Goal: Task Accomplishment & Management: Use online tool/utility

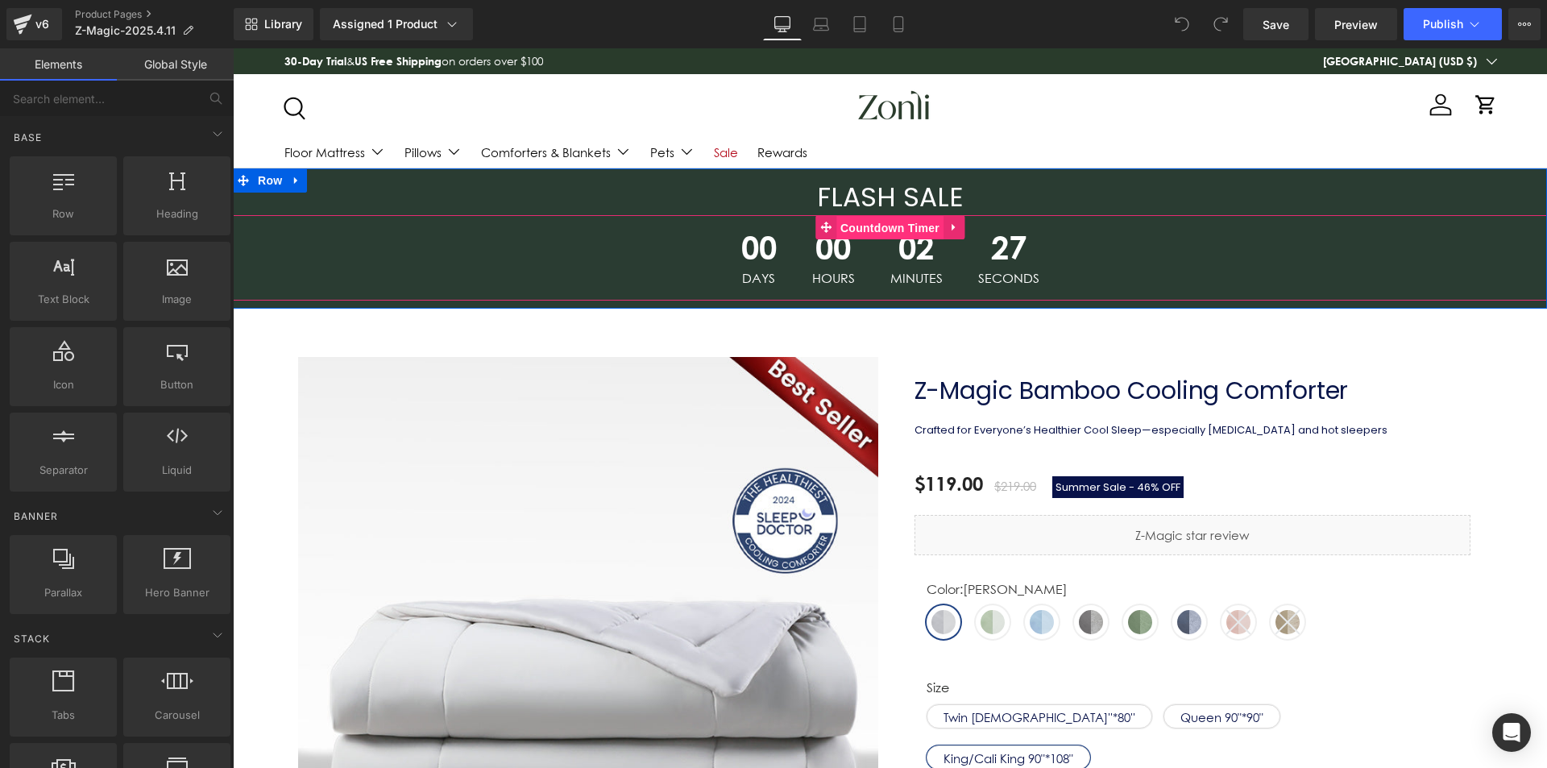
click at [909, 231] on span "Countdown Timer" at bounding box center [889, 228] width 107 height 24
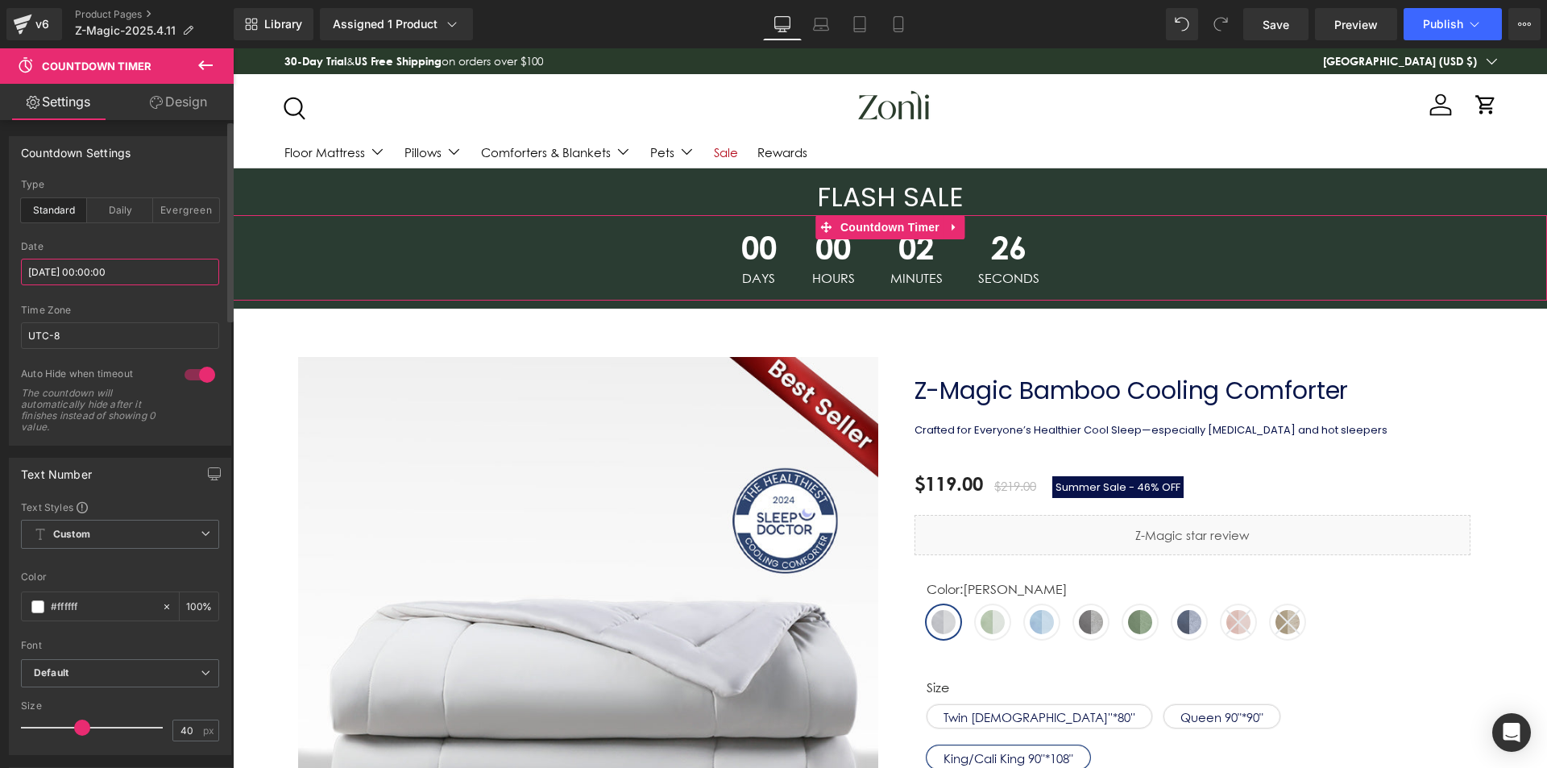
click at [114, 272] on input "[DATE] 00:00:00" at bounding box center [120, 272] width 198 height 27
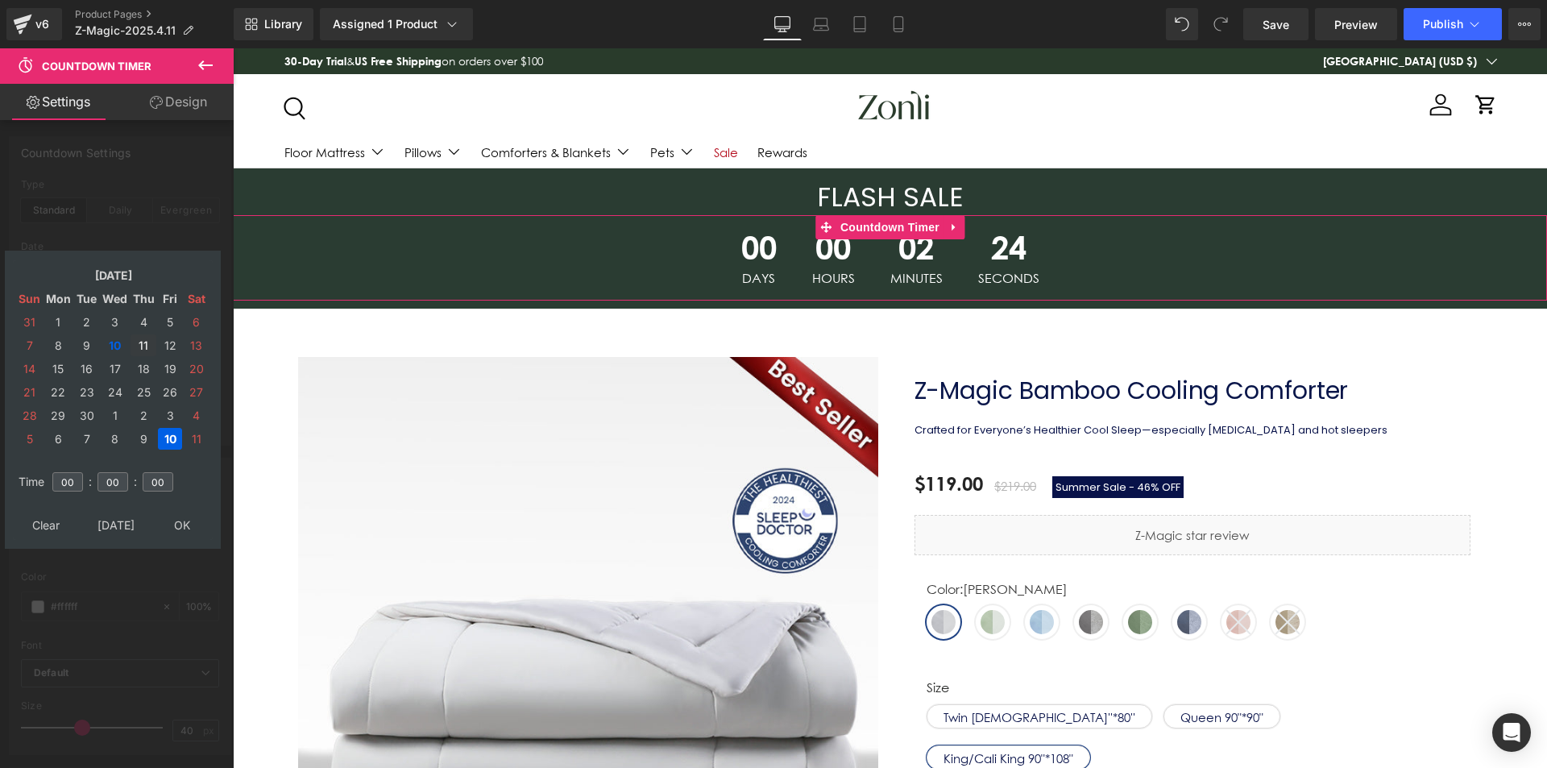
click at [138, 345] on td "11" at bounding box center [144, 345] width 26 height 22
type input "[DATE] 00:00:00"
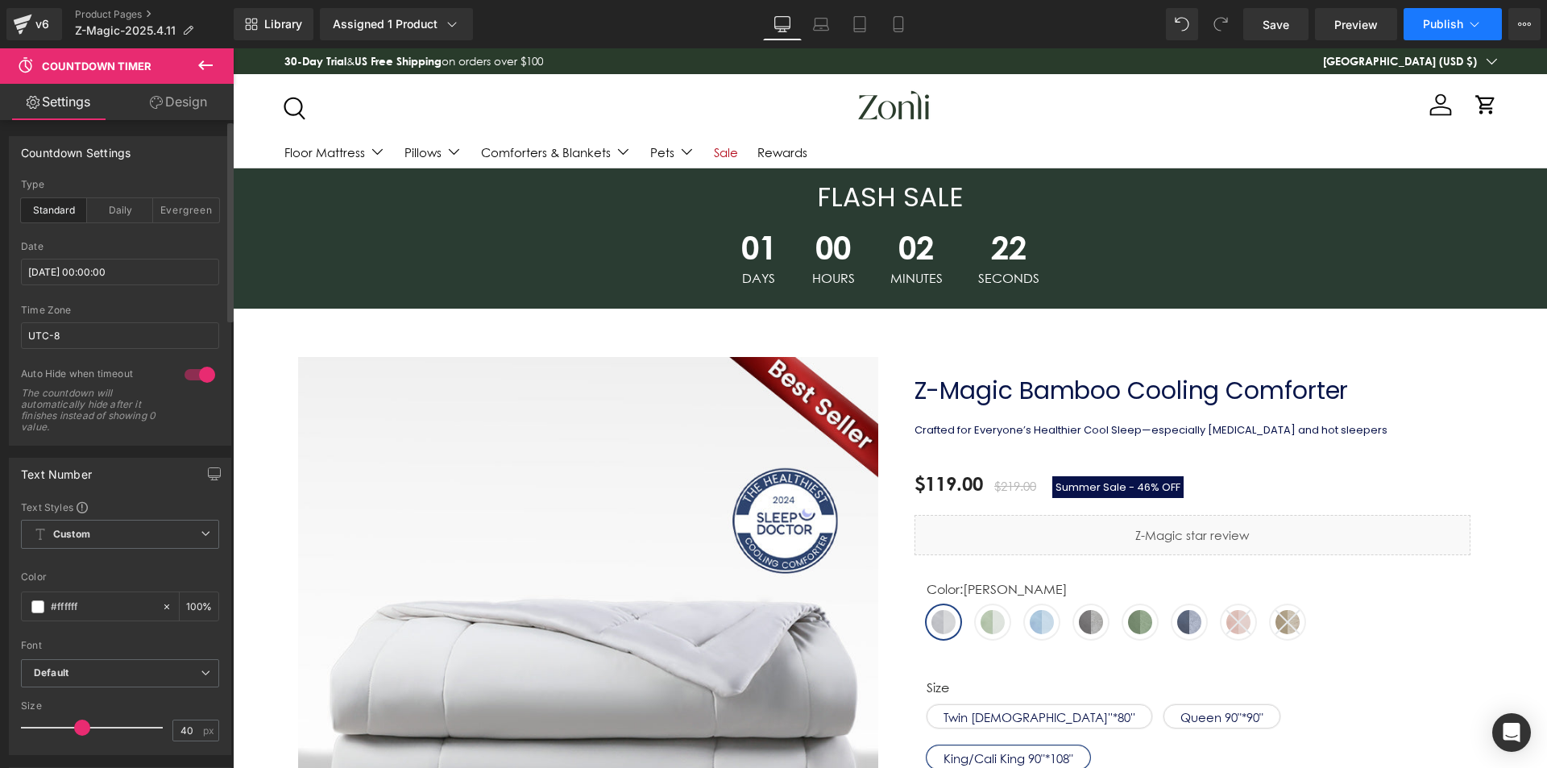
click at [1445, 26] on span "Publish" at bounding box center [1443, 24] width 40 height 13
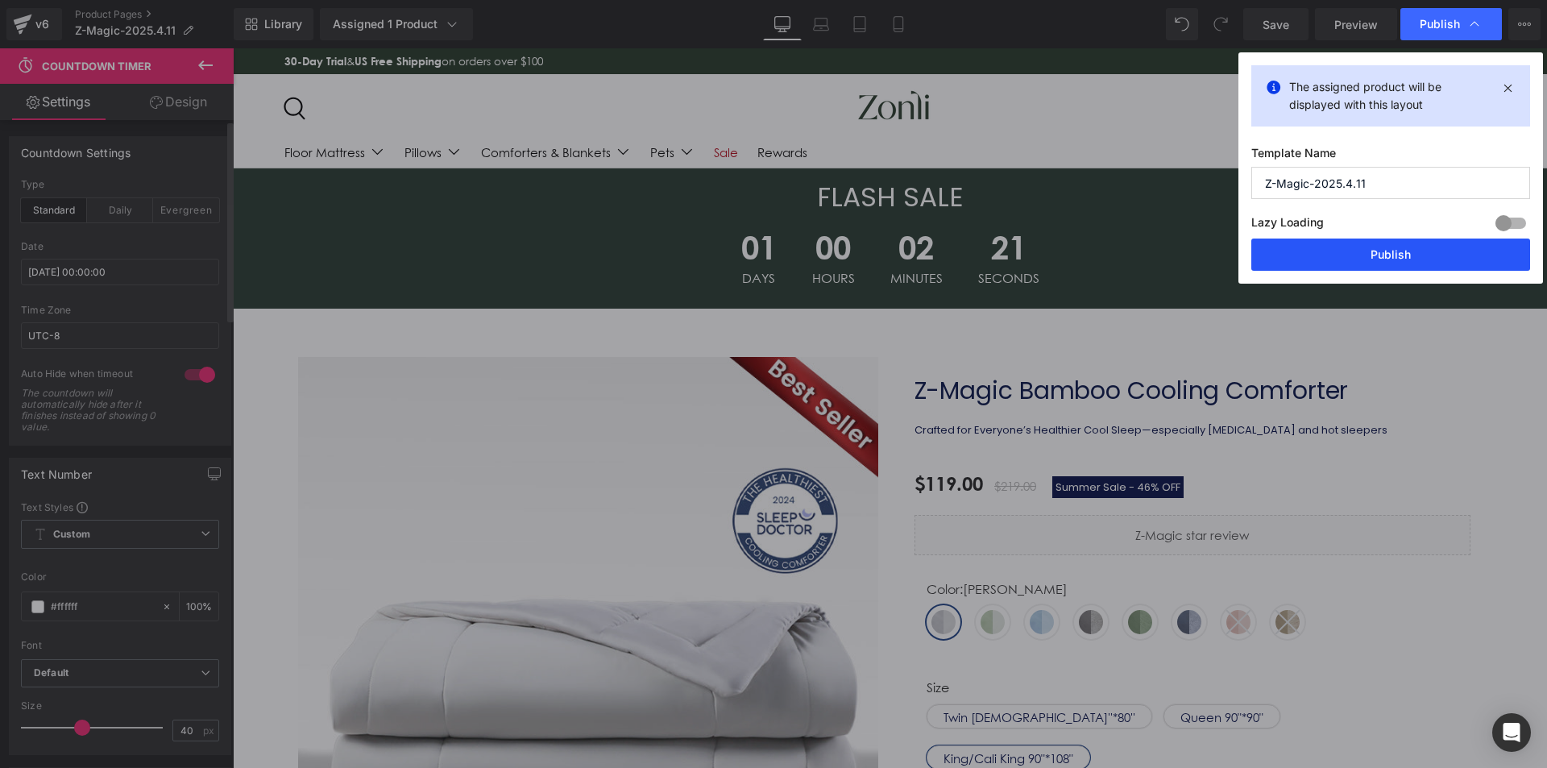
click at [1422, 255] on button "Publish" at bounding box center [1391, 255] width 279 height 32
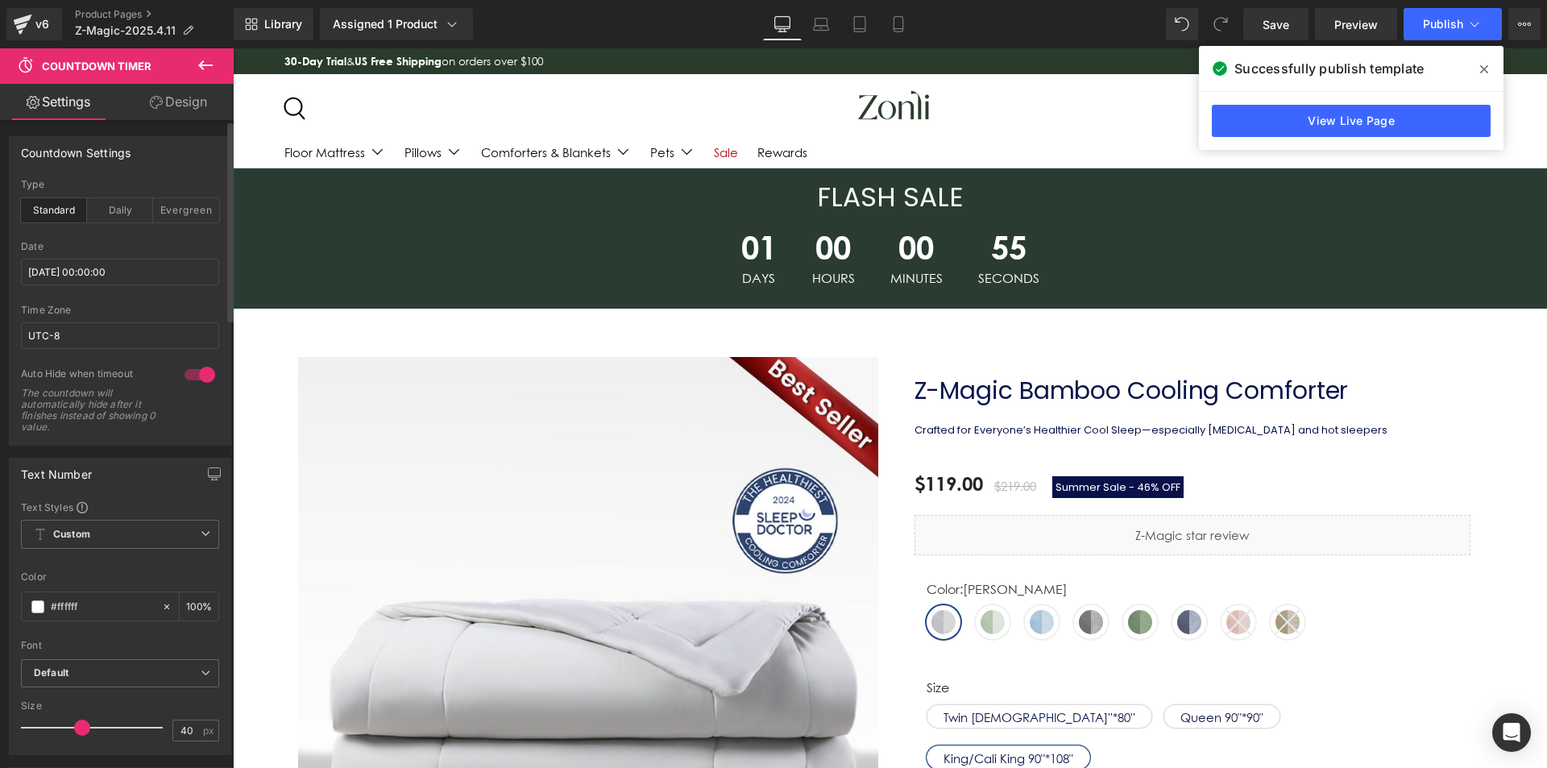
click at [1480, 75] on icon at bounding box center [1484, 69] width 8 height 13
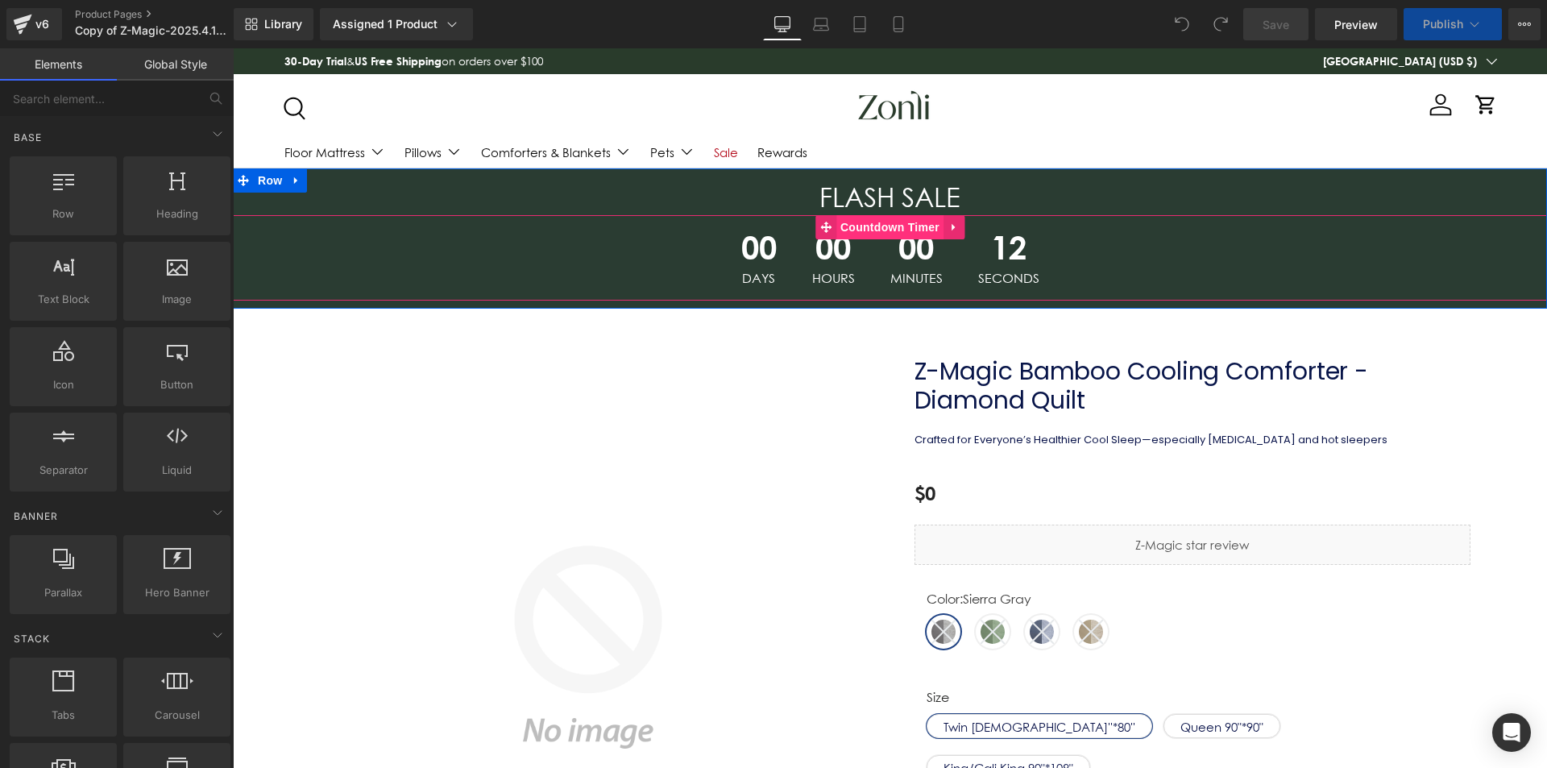
click at [900, 226] on span "Countdown Timer" at bounding box center [889, 227] width 107 height 24
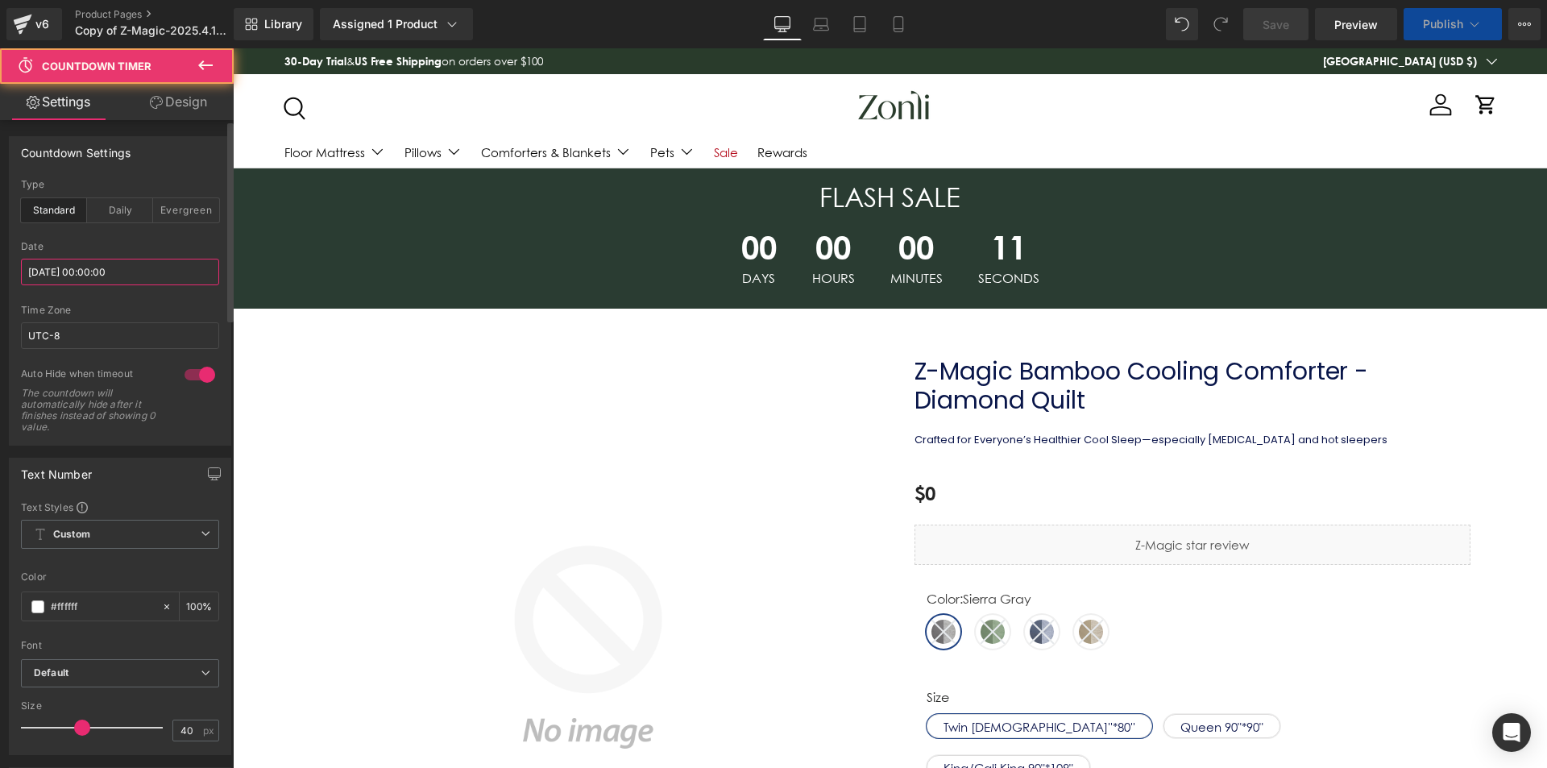
click at [102, 276] on input "[DATE] 00:00:00" at bounding box center [120, 272] width 198 height 27
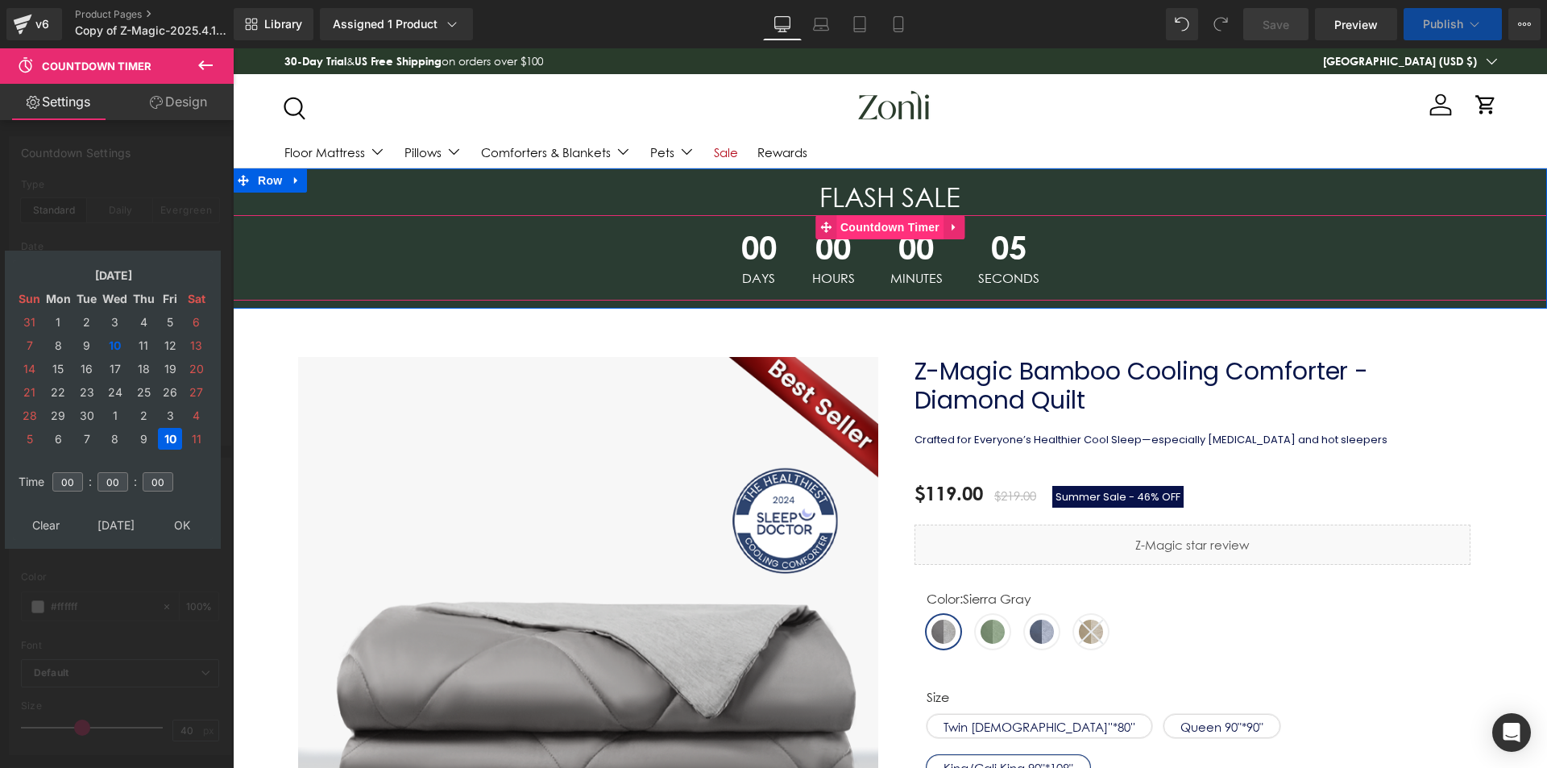
click at [883, 234] on span "Countdown Timer" at bounding box center [889, 227] width 107 height 24
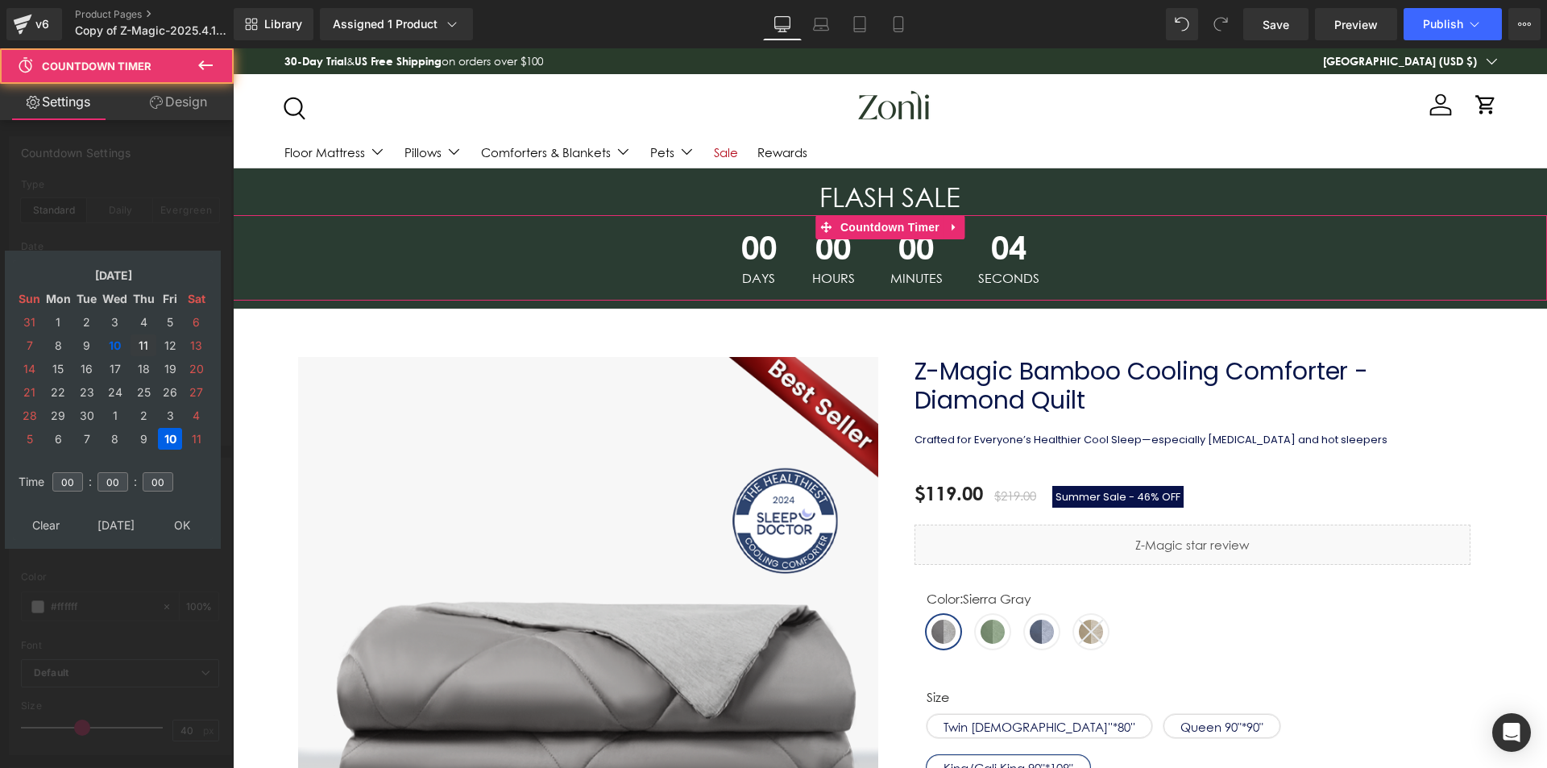
click at [141, 338] on td "11" at bounding box center [144, 345] width 26 height 22
drag, startPoint x: 193, startPoint y: 517, endPoint x: 29, endPoint y: 443, distance: 179.3
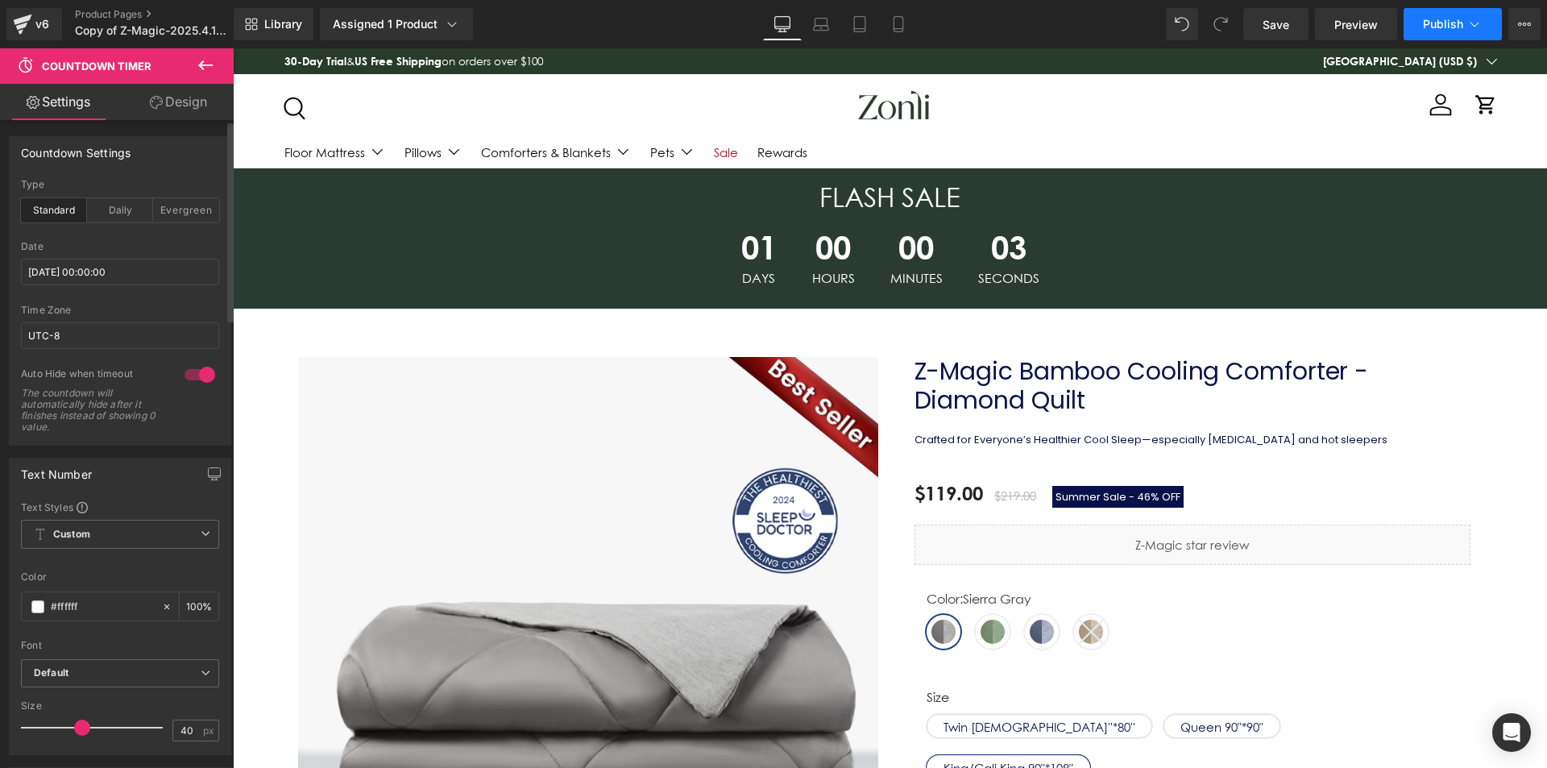
click at [1438, 29] on span "Publish" at bounding box center [1443, 24] width 40 height 13
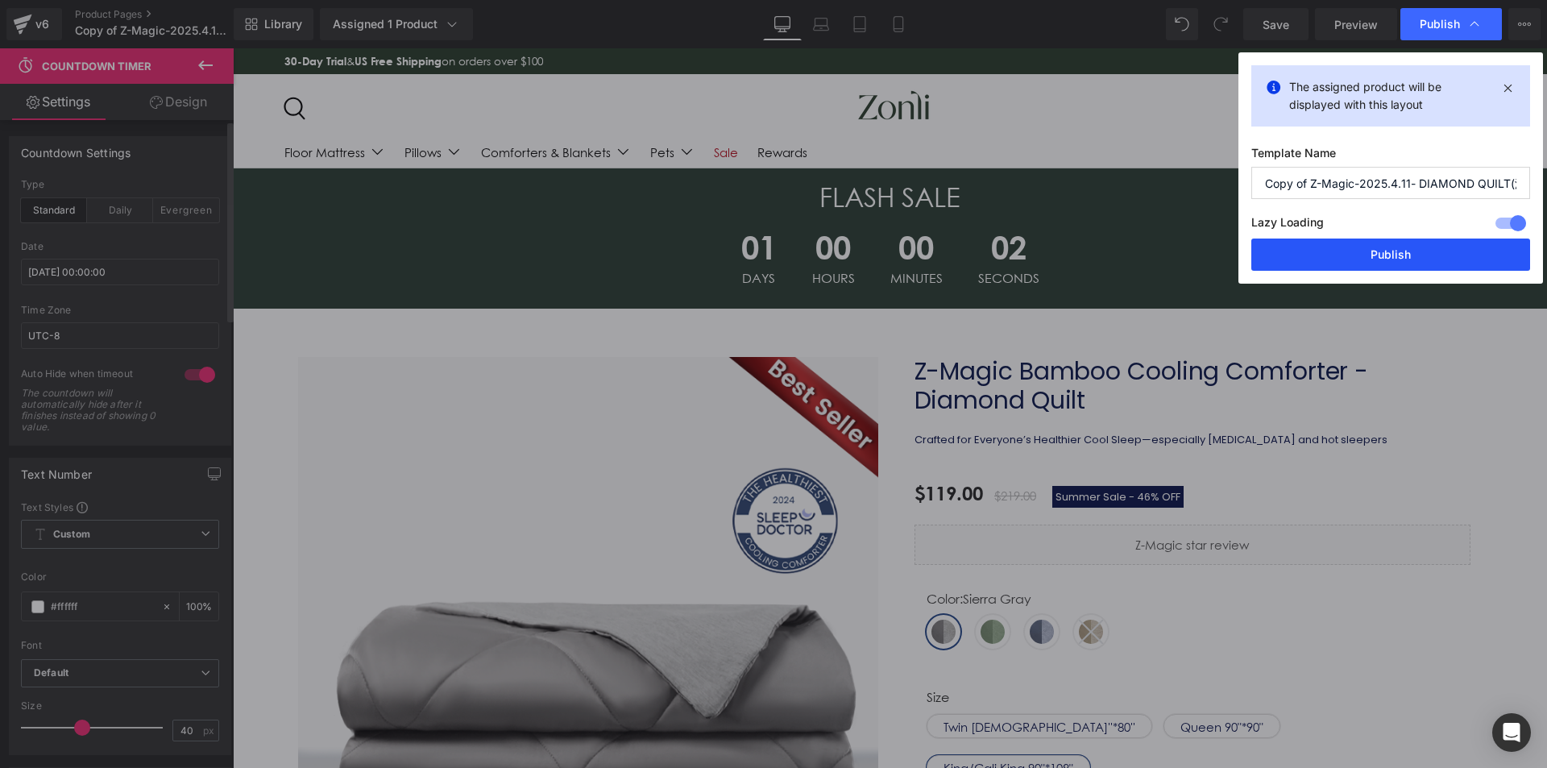
click at [1389, 258] on button "Publish" at bounding box center [1391, 255] width 279 height 32
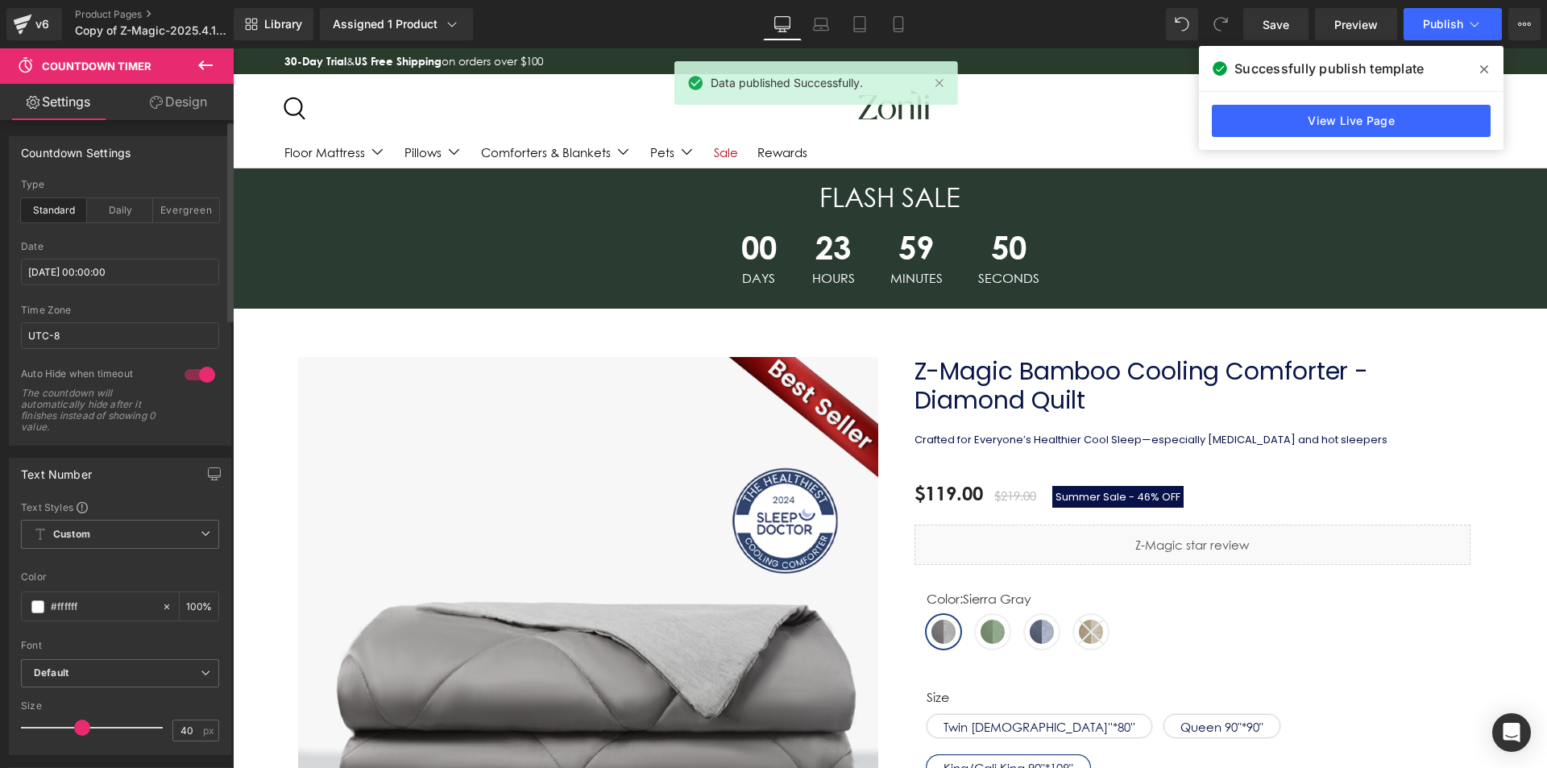
click at [940, 81] on link at bounding box center [940, 83] width 18 height 18
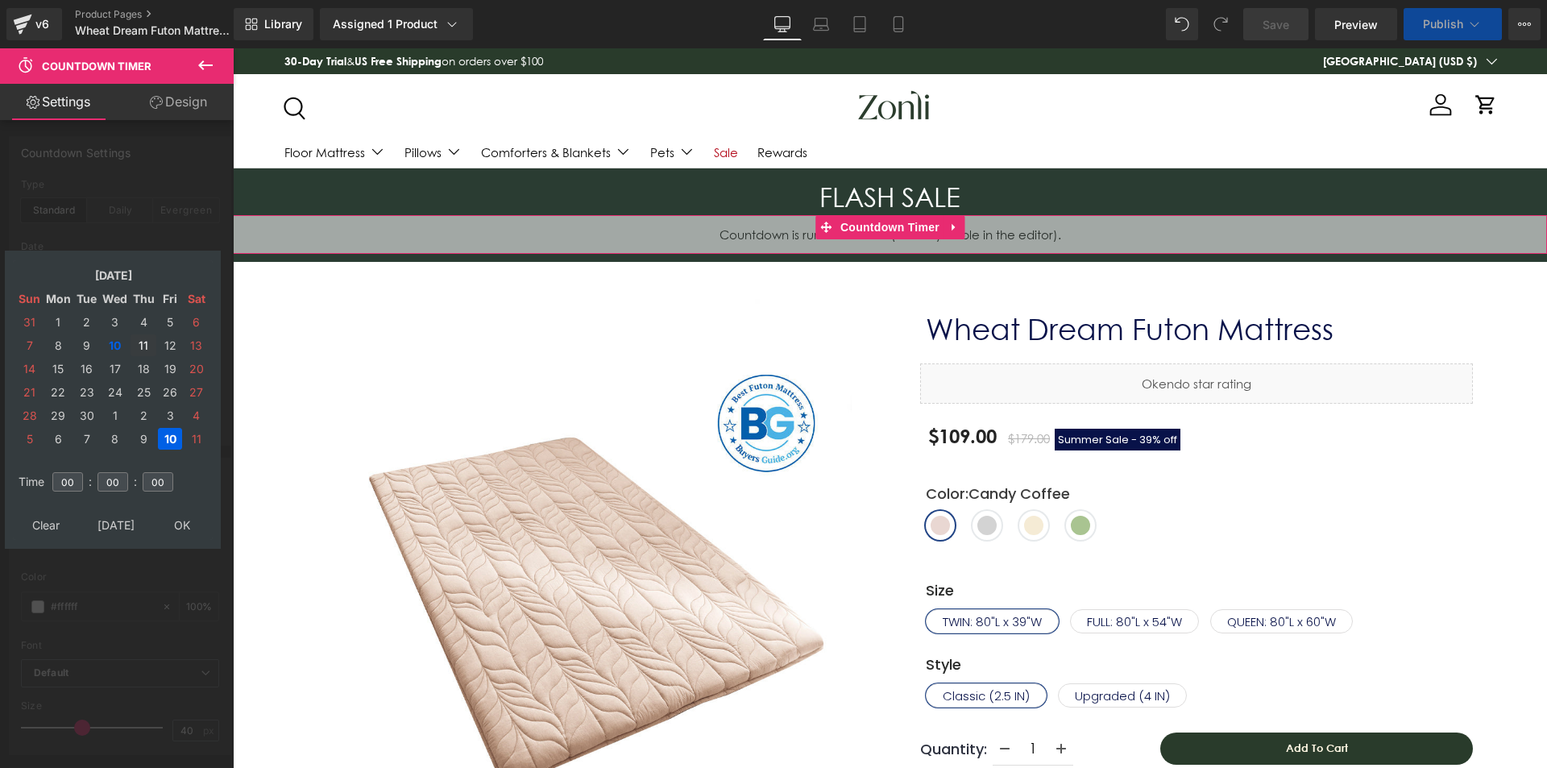
click at [142, 342] on td "11" at bounding box center [144, 345] width 26 height 22
type input "[DATE] 00:00:00"
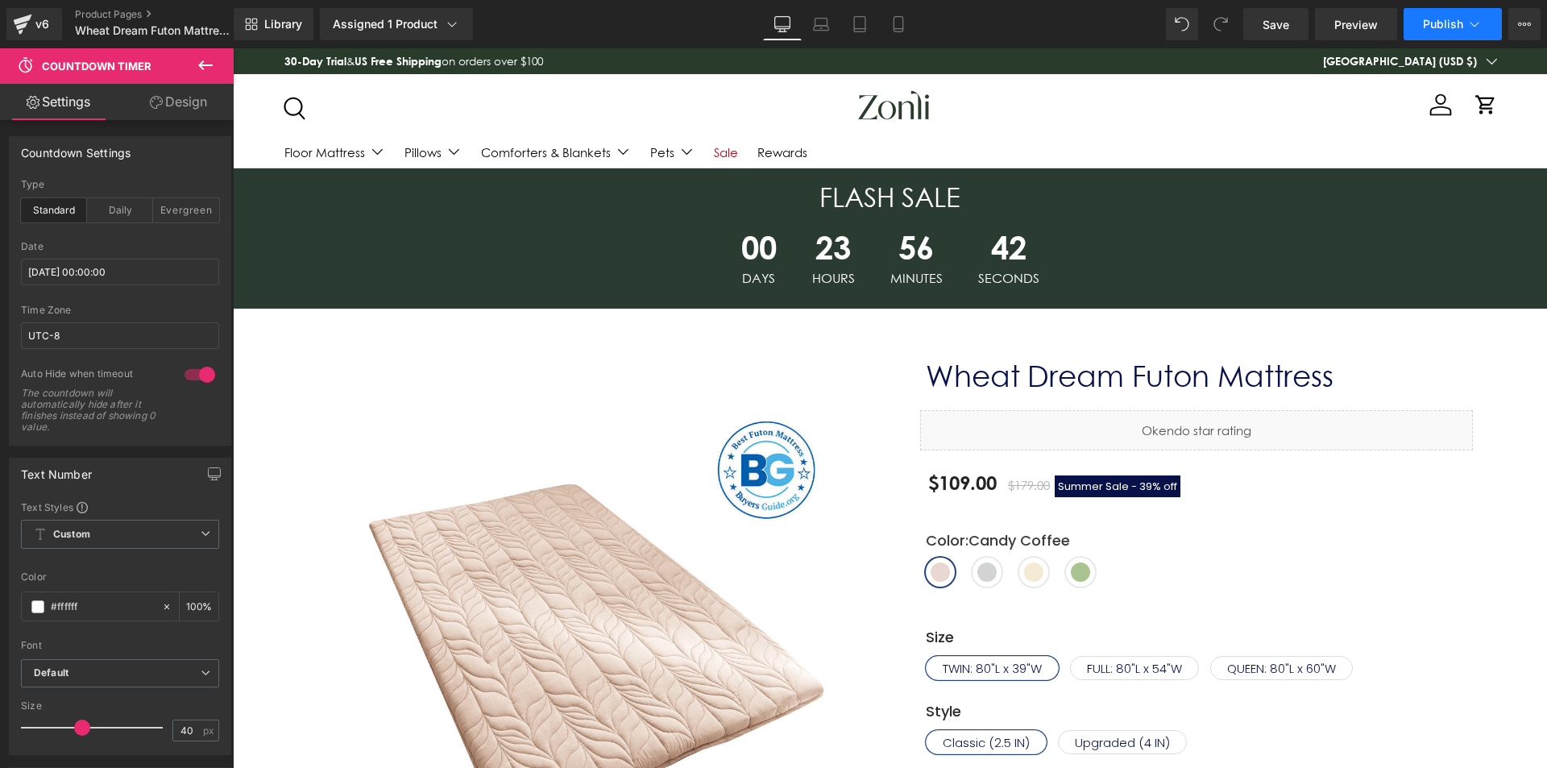
click at [1443, 22] on span "Publish" at bounding box center [1443, 24] width 40 height 13
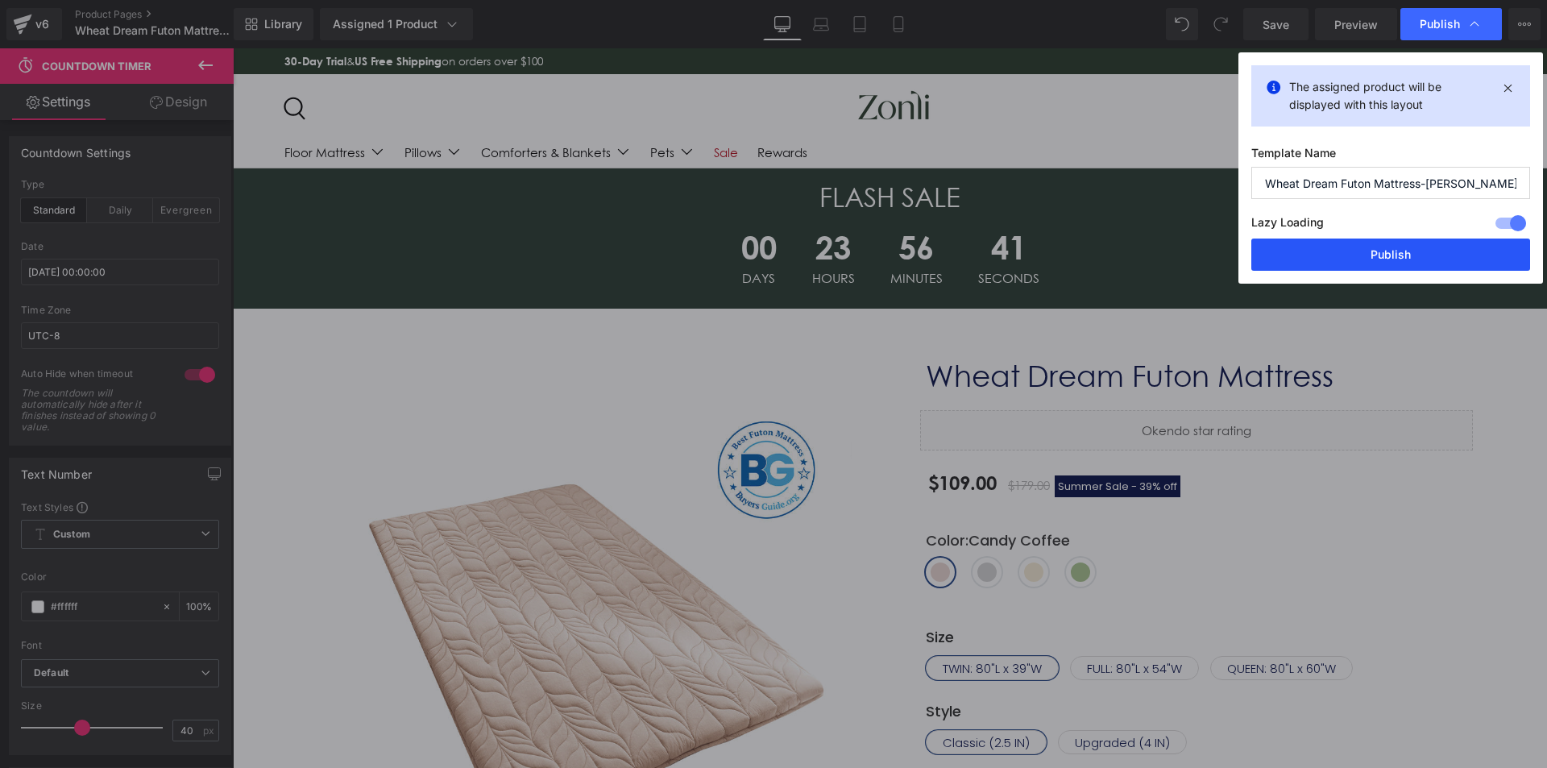
click at [1384, 249] on button "Publish" at bounding box center [1391, 255] width 279 height 32
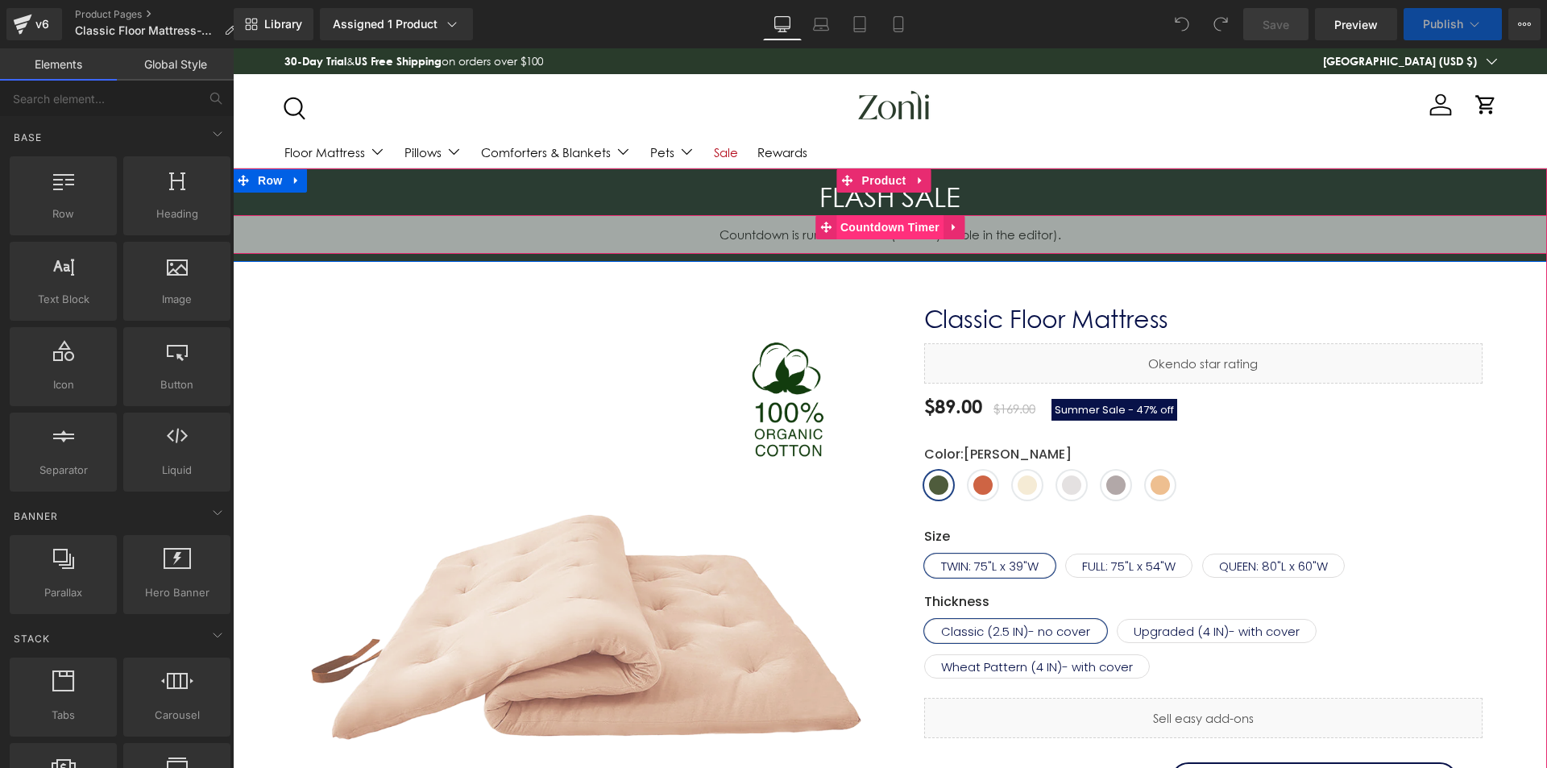
click at [884, 222] on span "Countdown Timer" at bounding box center [889, 227] width 107 height 24
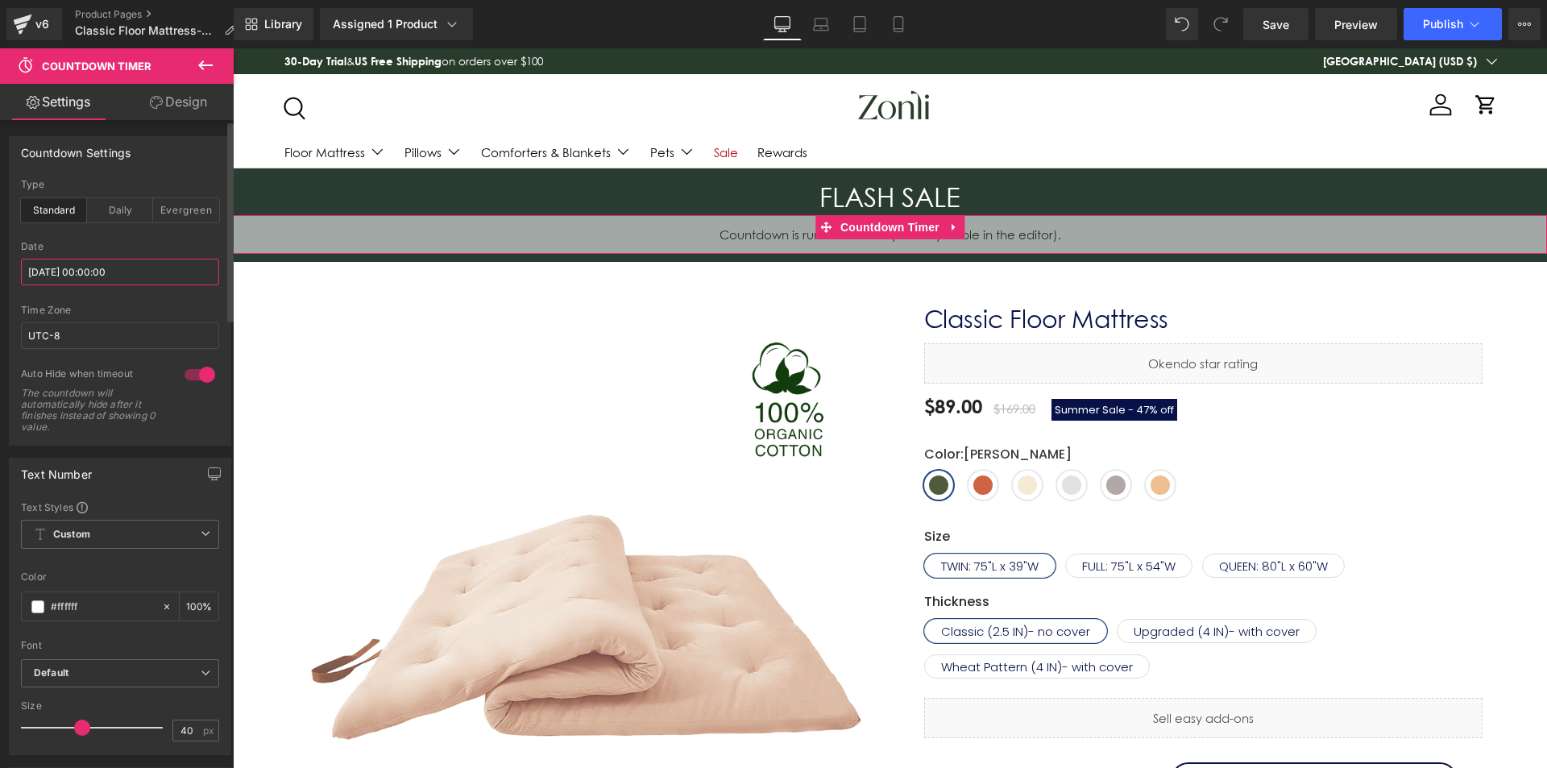
click at [118, 273] on input "[DATE] 00:00:00" at bounding box center [120, 272] width 198 height 27
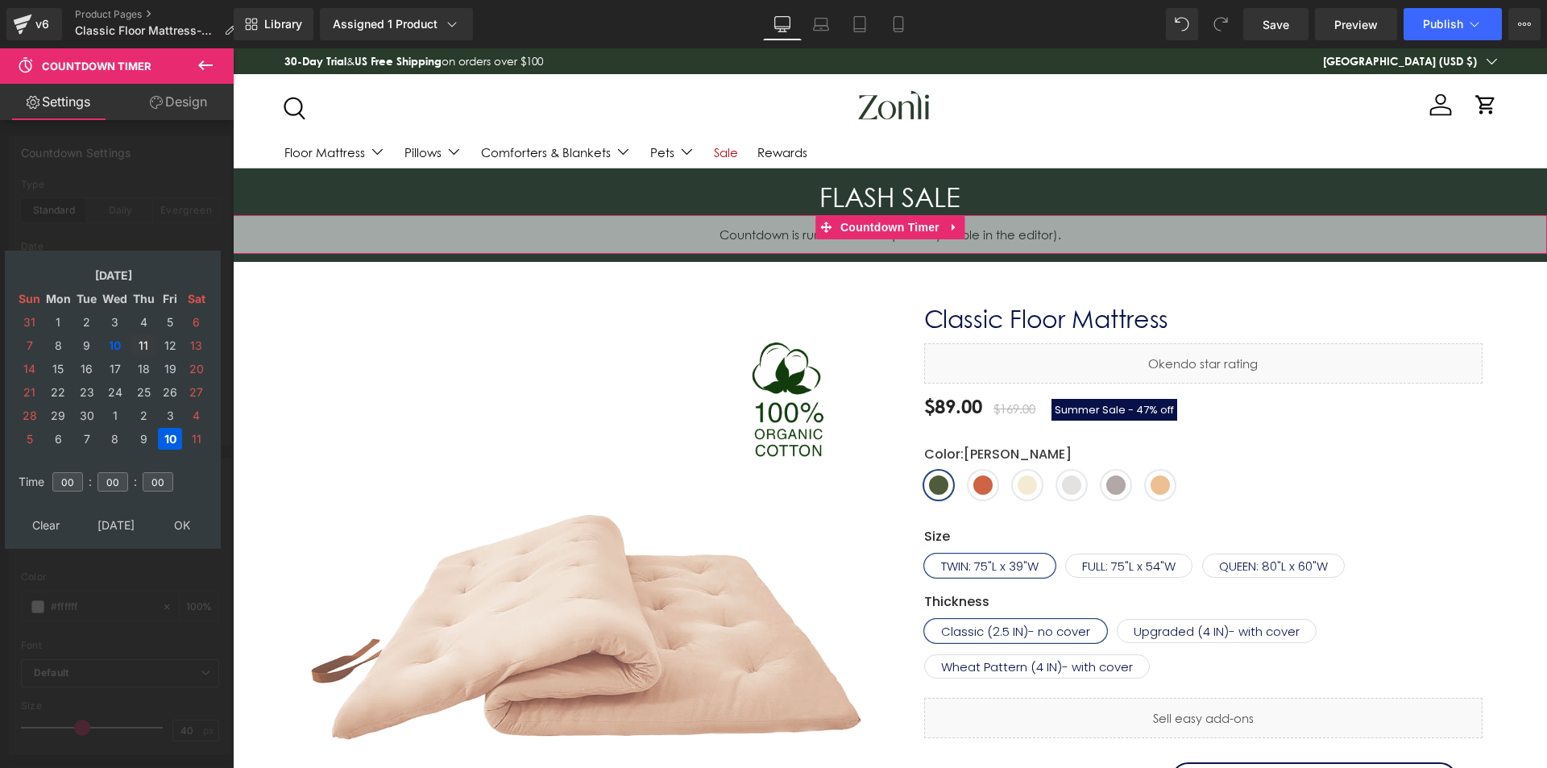
drag, startPoint x: 142, startPoint y: 339, endPoint x: 198, endPoint y: 486, distance: 157.1
click at [144, 339] on td "11" at bounding box center [144, 345] width 26 height 22
drag, startPoint x: 392, startPoint y: 359, endPoint x: 217, endPoint y: 506, distance: 228.9
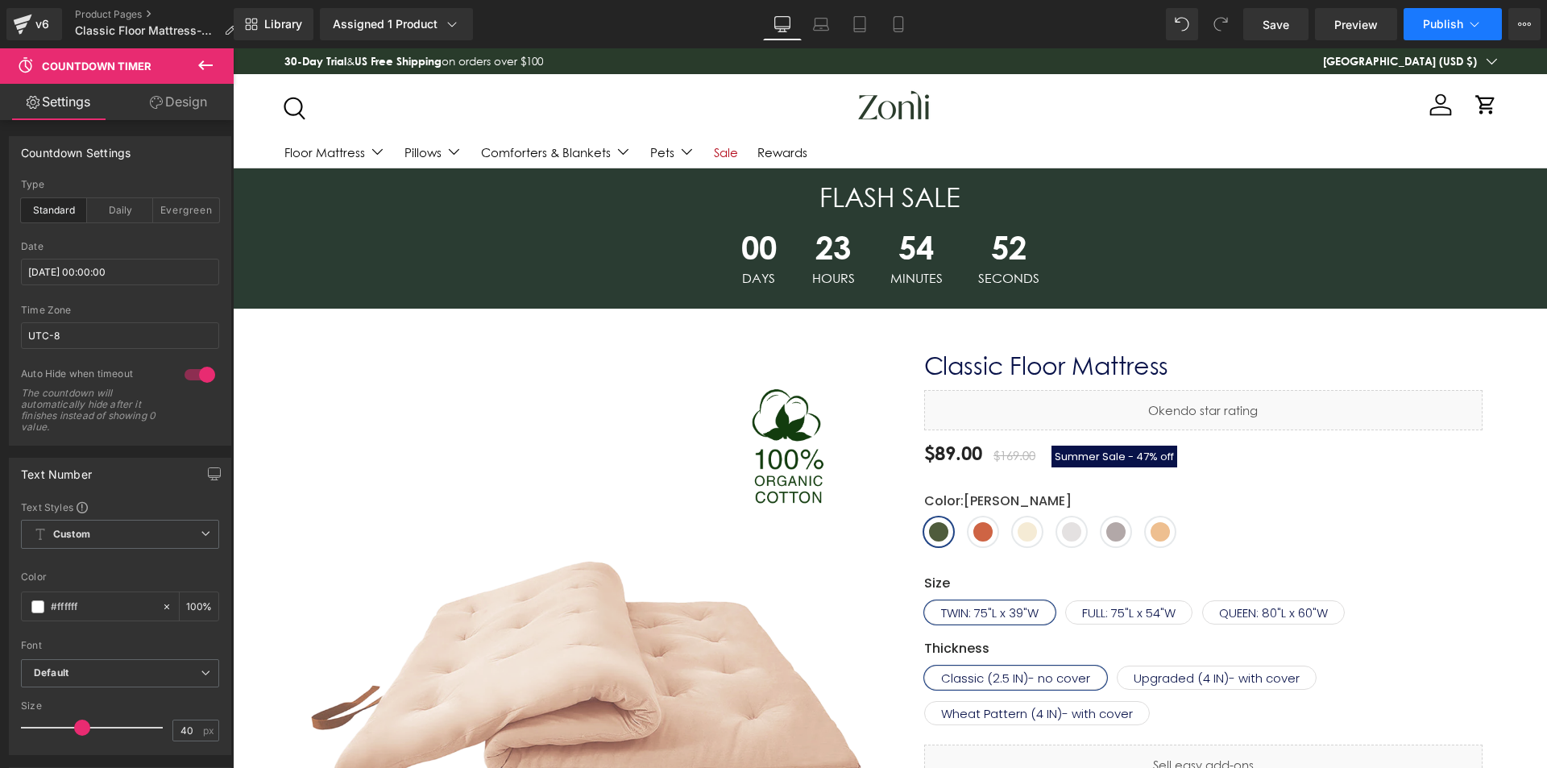
click at [1438, 27] on span "Publish" at bounding box center [1443, 24] width 40 height 13
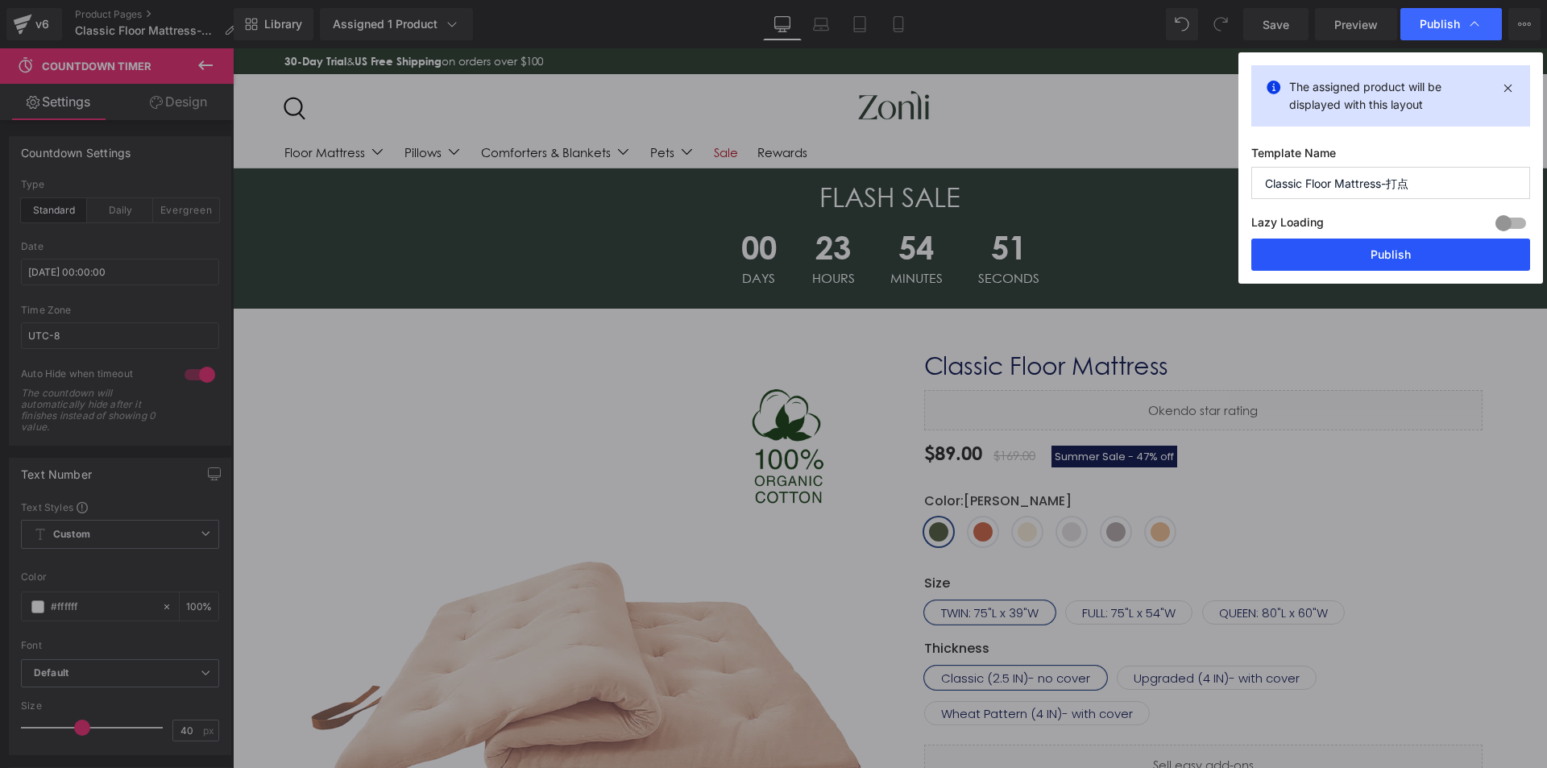
drag, startPoint x: 1368, startPoint y: 247, endPoint x: 1125, endPoint y: 197, distance: 247.5
click at [1368, 247] on button "Publish" at bounding box center [1391, 255] width 279 height 32
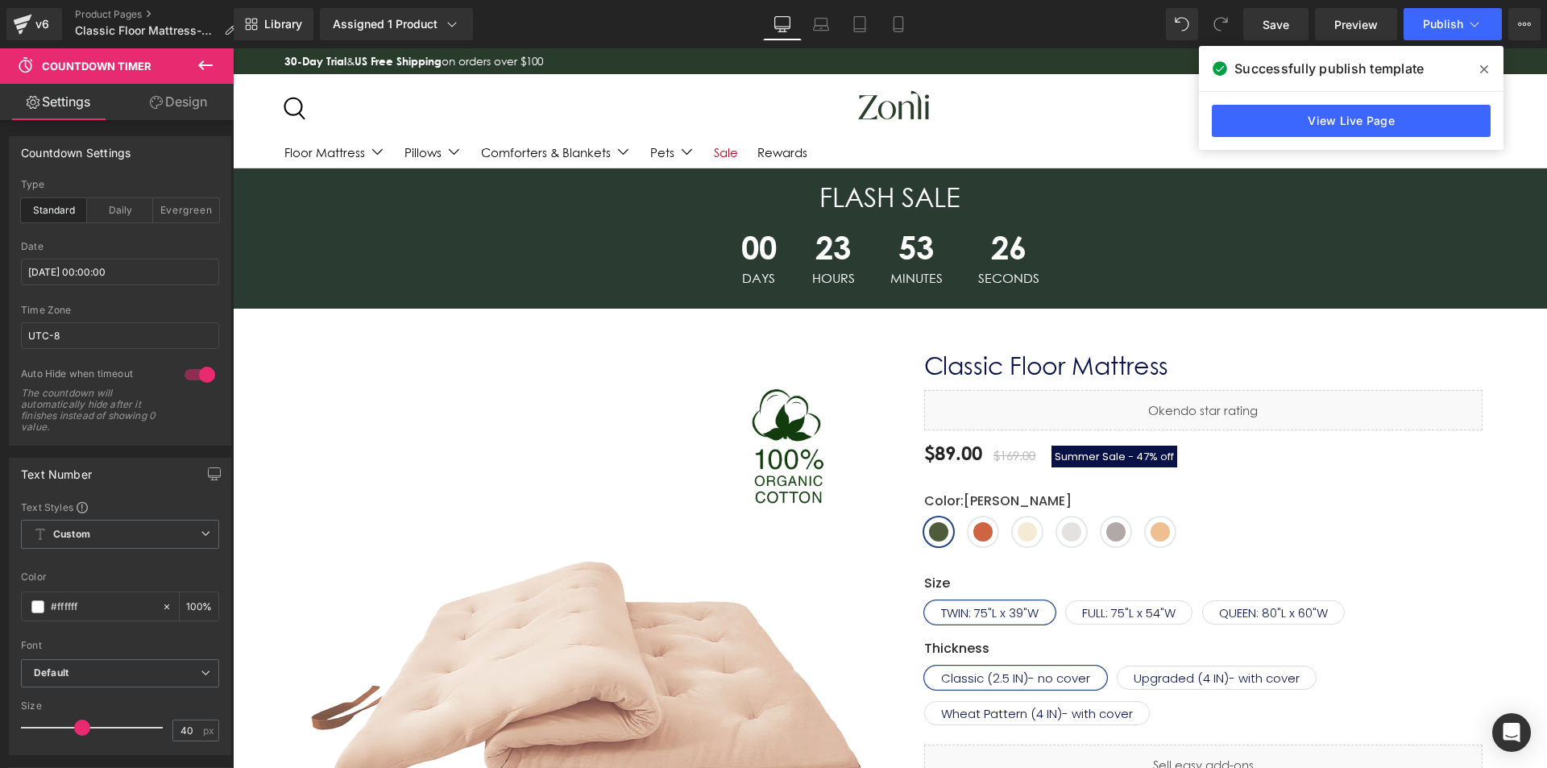
click at [1480, 71] on span at bounding box center [1485, 69] width 26 height 26
